Goal: Task Accomplishment & Management: Manage account settings

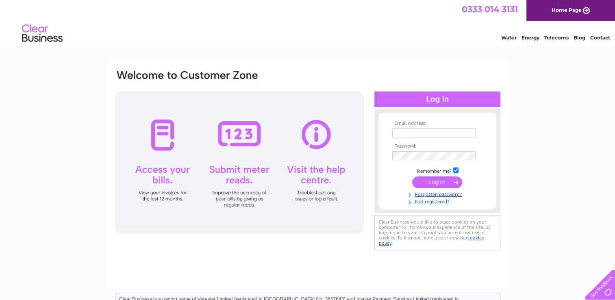
type input "[PERSON_NAME][EMAIL_ADDRESS][PERSON_NAME][DOMAIN_NAME]"
click at [424, 181] on input "submit" at bounding box center [437, 181] width 50 height 11
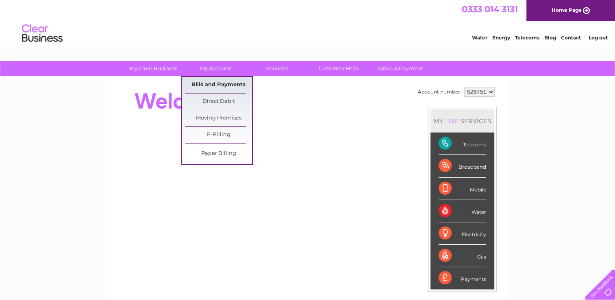
click at [203, 83] on link "Bills and Payments" at bounding box center [218, 85] width 67 height 16
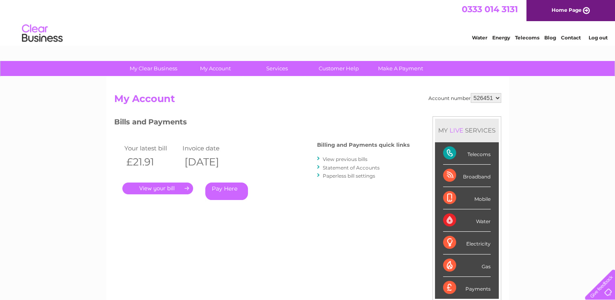
click at [158, 186] on link "." at bounding box center [157, 188] width 71 height 12
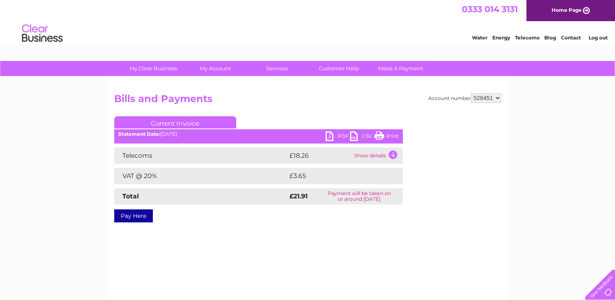
click at [327, 137] on link "PDF" at bounding box center [337, 137] width 24 height 12
